Goal: Task Accomplishment & Management: Manage account settings

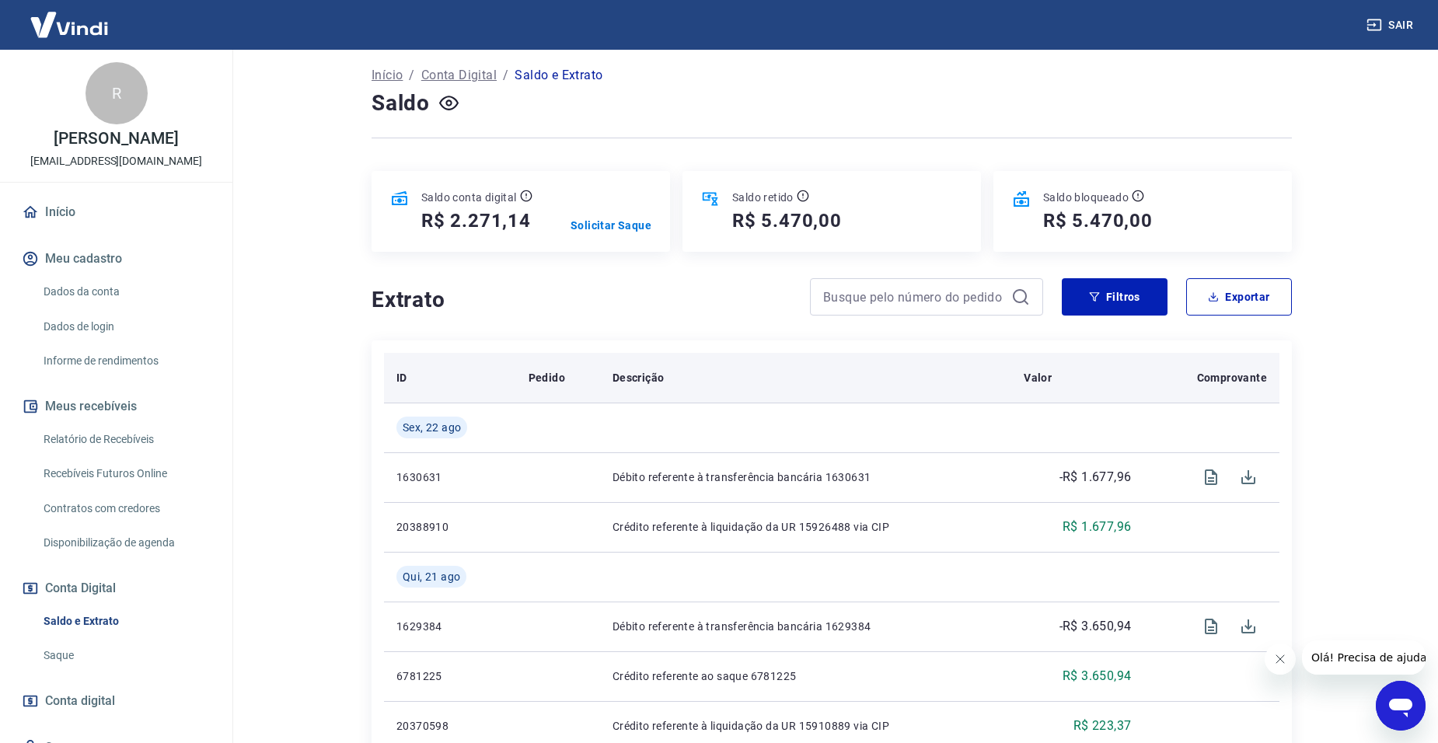
scroll to position [155, 0]
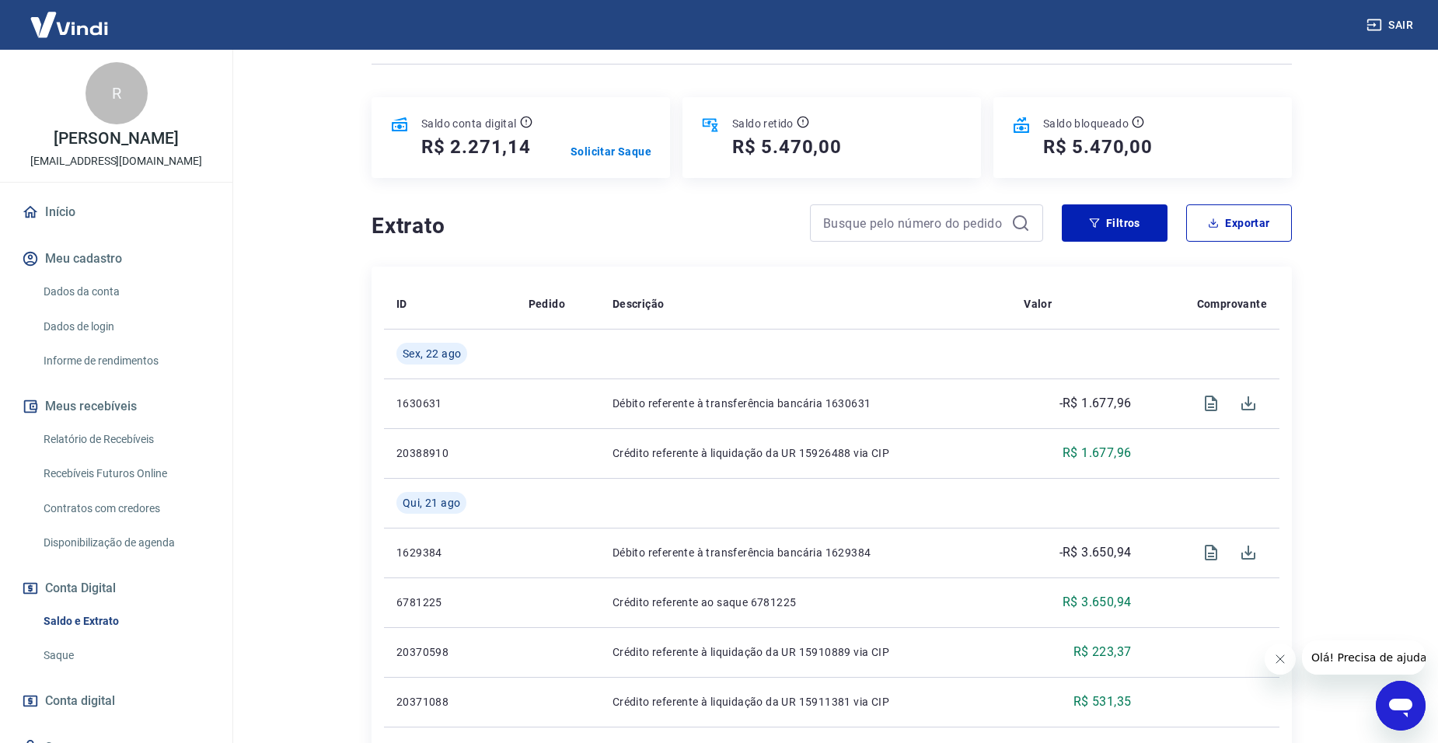
click at [318, 588] on html "Sair R RENATA DOS REIS SILVEIRA talentomkt2019@gmail.com Início Meu cadastro Da…" at bounding box center [719, 216] width 1438 height 743
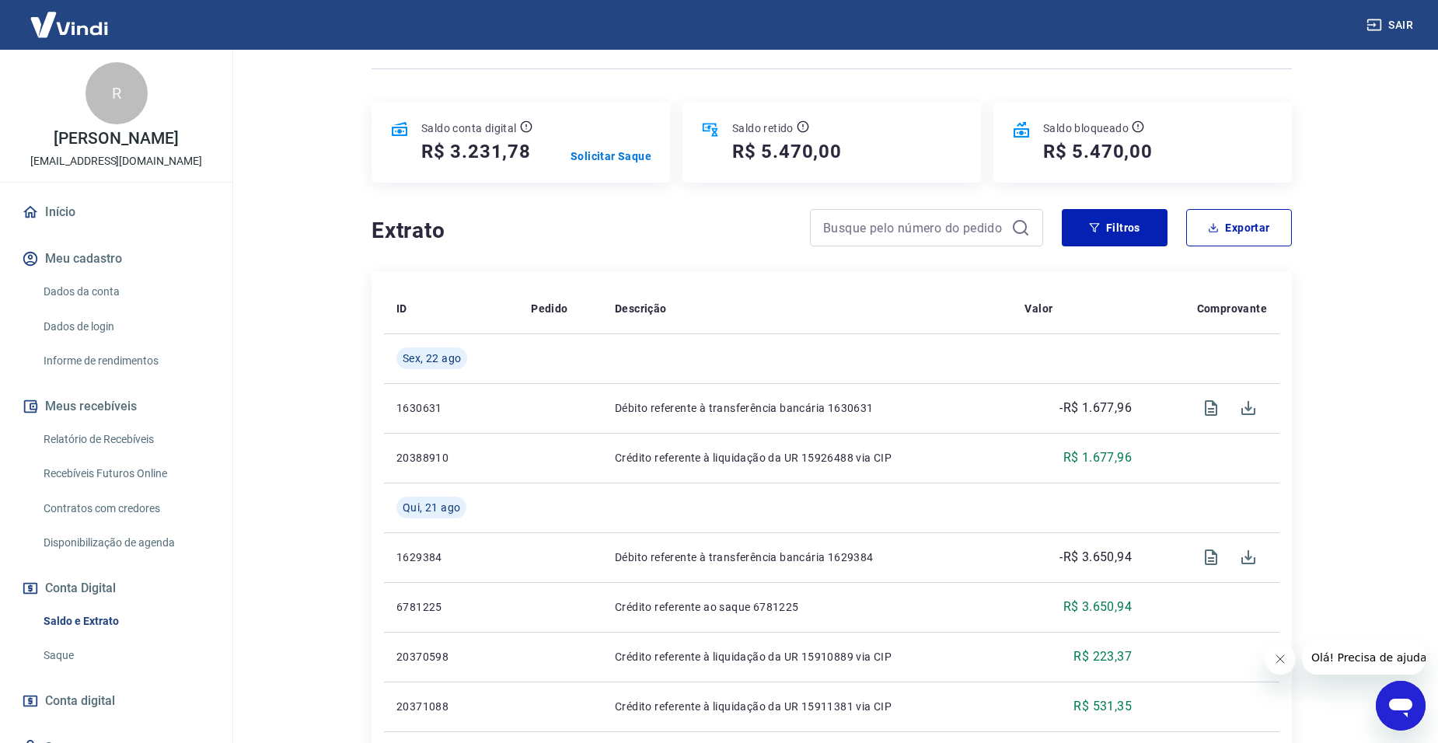
scroll to position [155, 0]
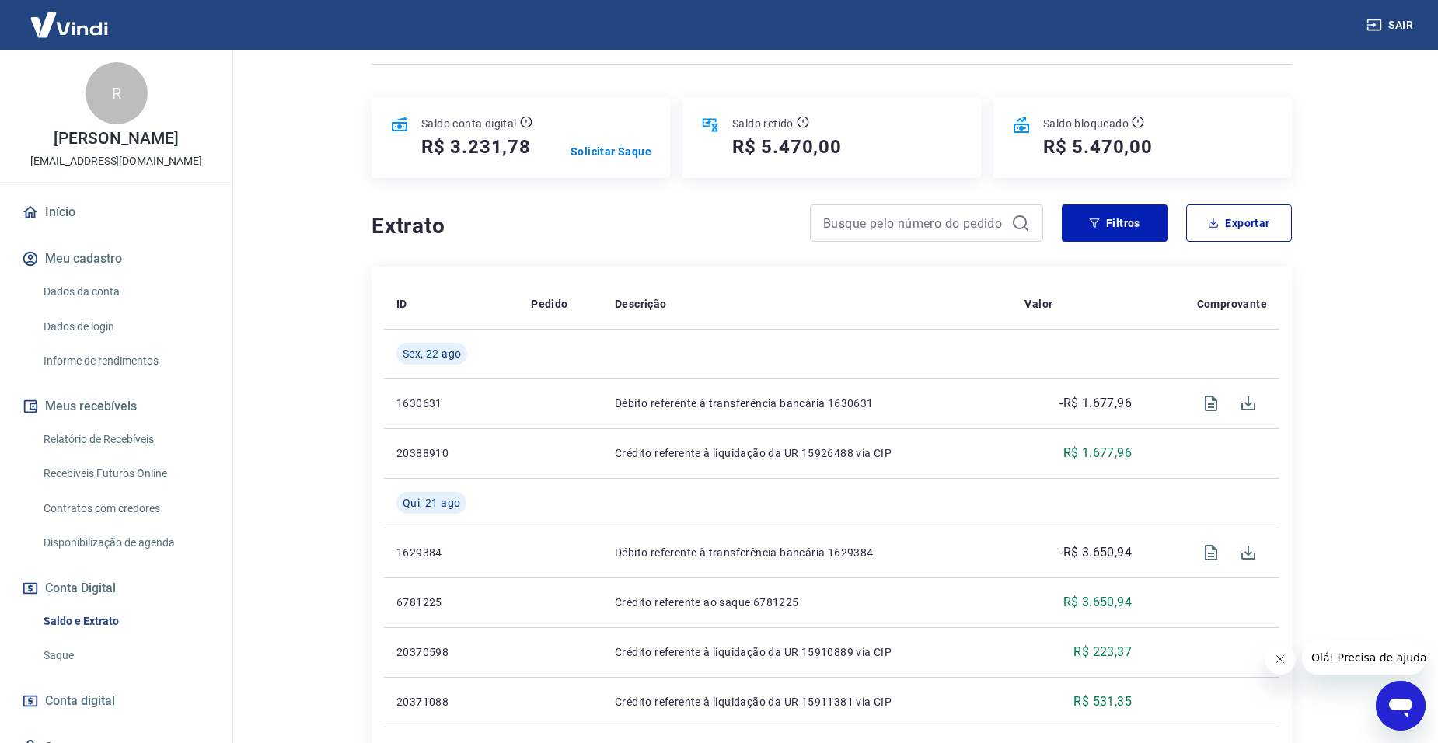
drag, startPoint x: 308, startPoint y: 470, endPoint x: 333, endPoint y: 535, distance: 70.2
click at [333, 535] on main "Se o saldo aumentar sem um lançamento correspondente no extrato, aguarde alguma…" at bounding box center [831, 240] width 1213 height 693
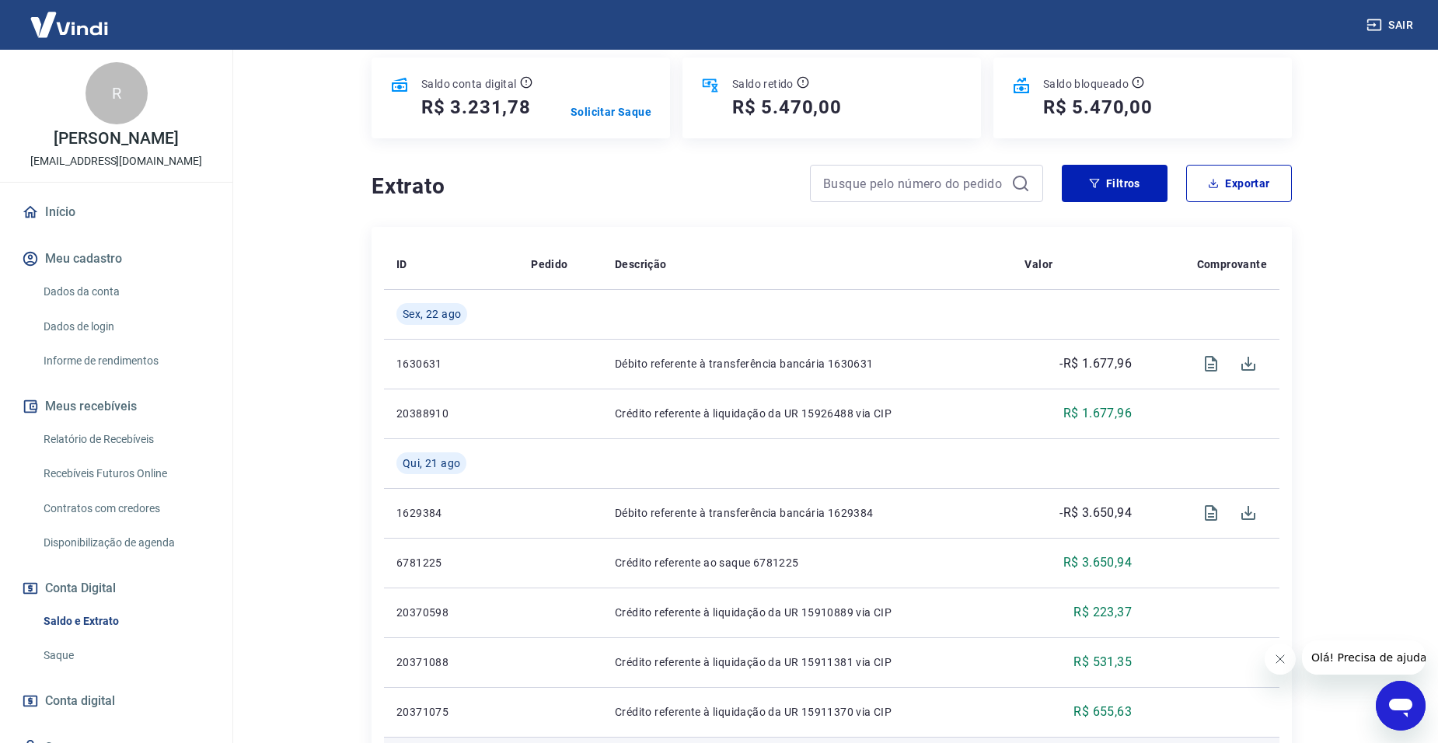
scroll to position [233, 0]
